Goal: Communication & Community: Answer question/provide support

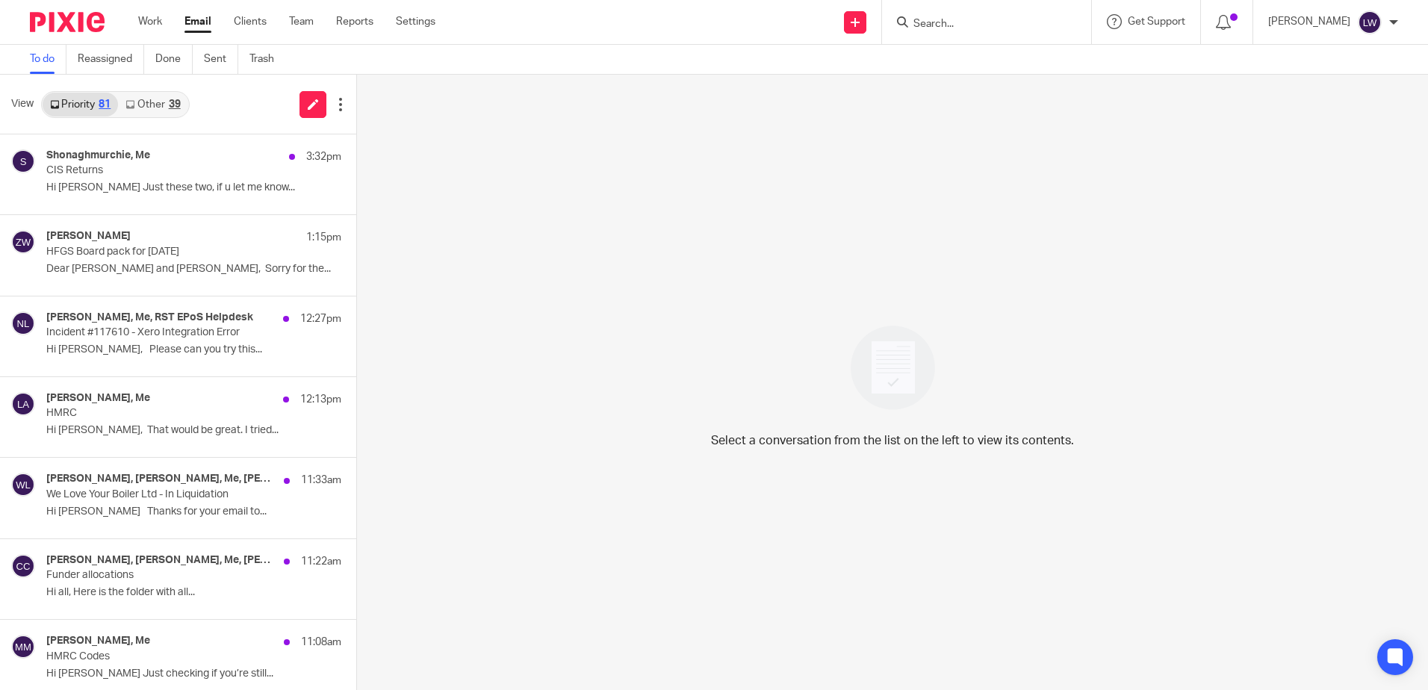
click at [199, 19] on link "Email" at bounding box center [198, 21] width 27 height 15
click at [156, 104] on link "Other 39" at bounding box center [152, 105] width 69 height 24
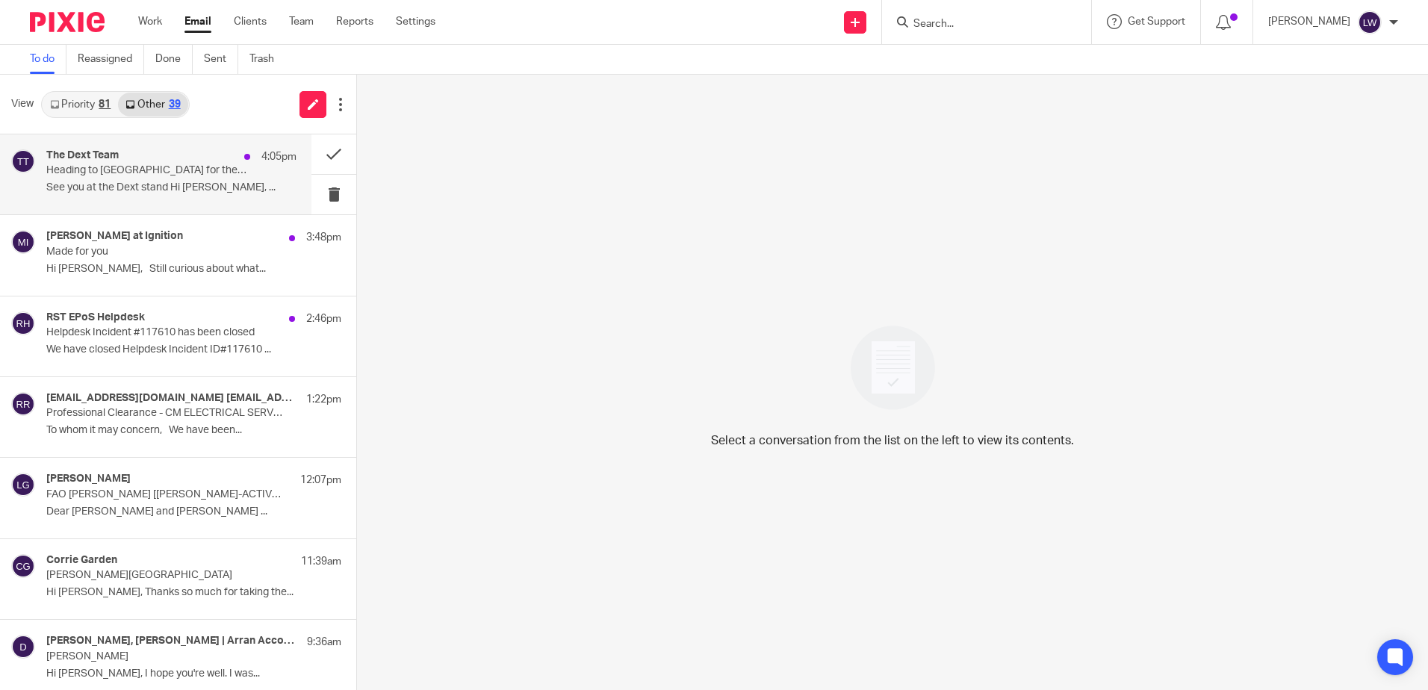
click at [125, 179] on div "The Dext Team 4:05pm Heading to Manchester for the Accountex Summit? See you at…" at bounding box center [171, 174] width 250 height 50
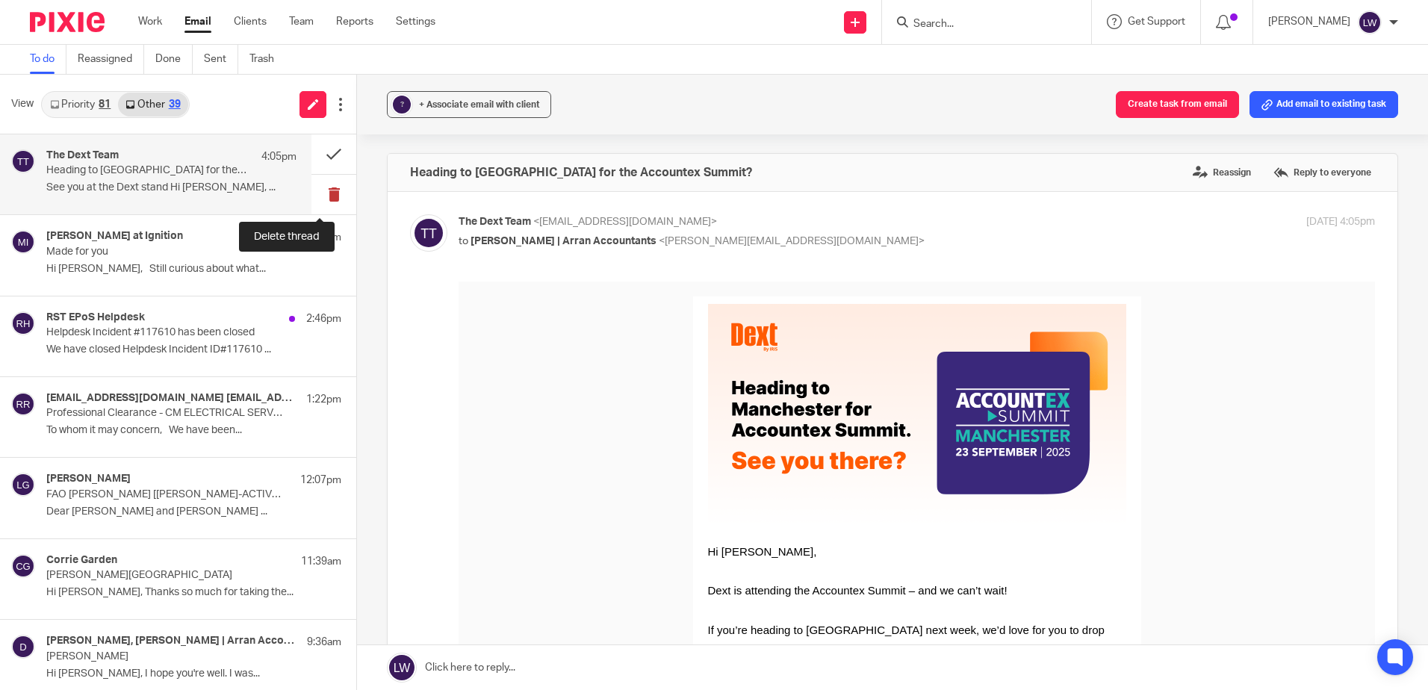
click at [318, 193] on button at bounding box center [334, 195] width 45 height 40
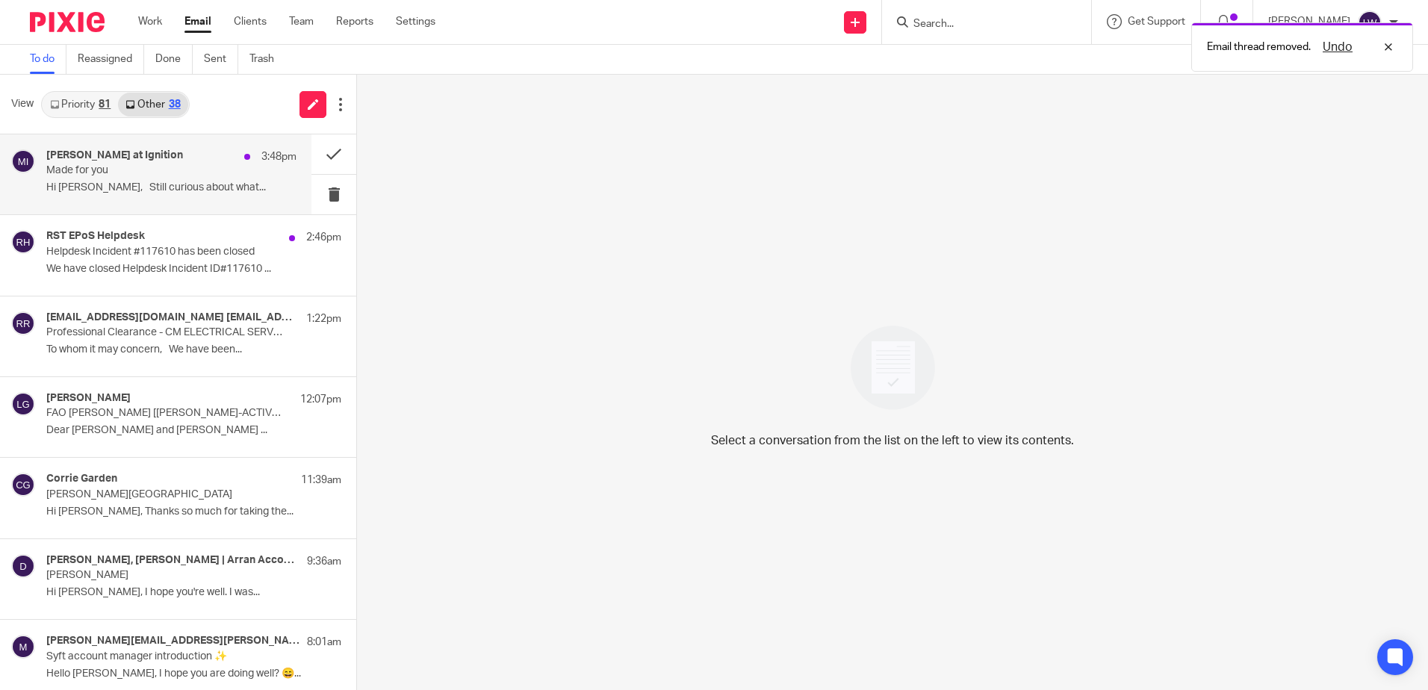
click at [102, 188] on p "Hi Lorna, Still curious about what..." at bounding box center [171, 188] width 250 height 13
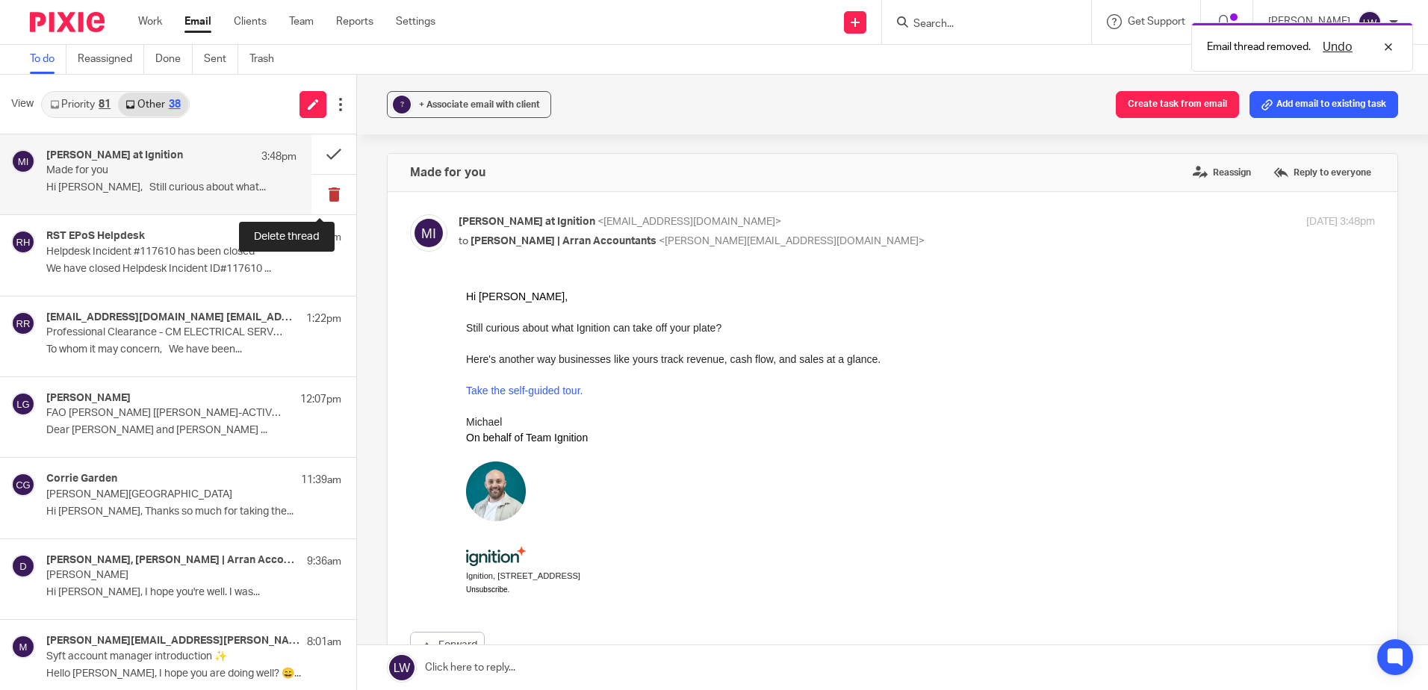
click at [323, 197] on button at bounding box center [334, 195] width 45 height 40
